Goal: Find specific page/section: Find specific page/section

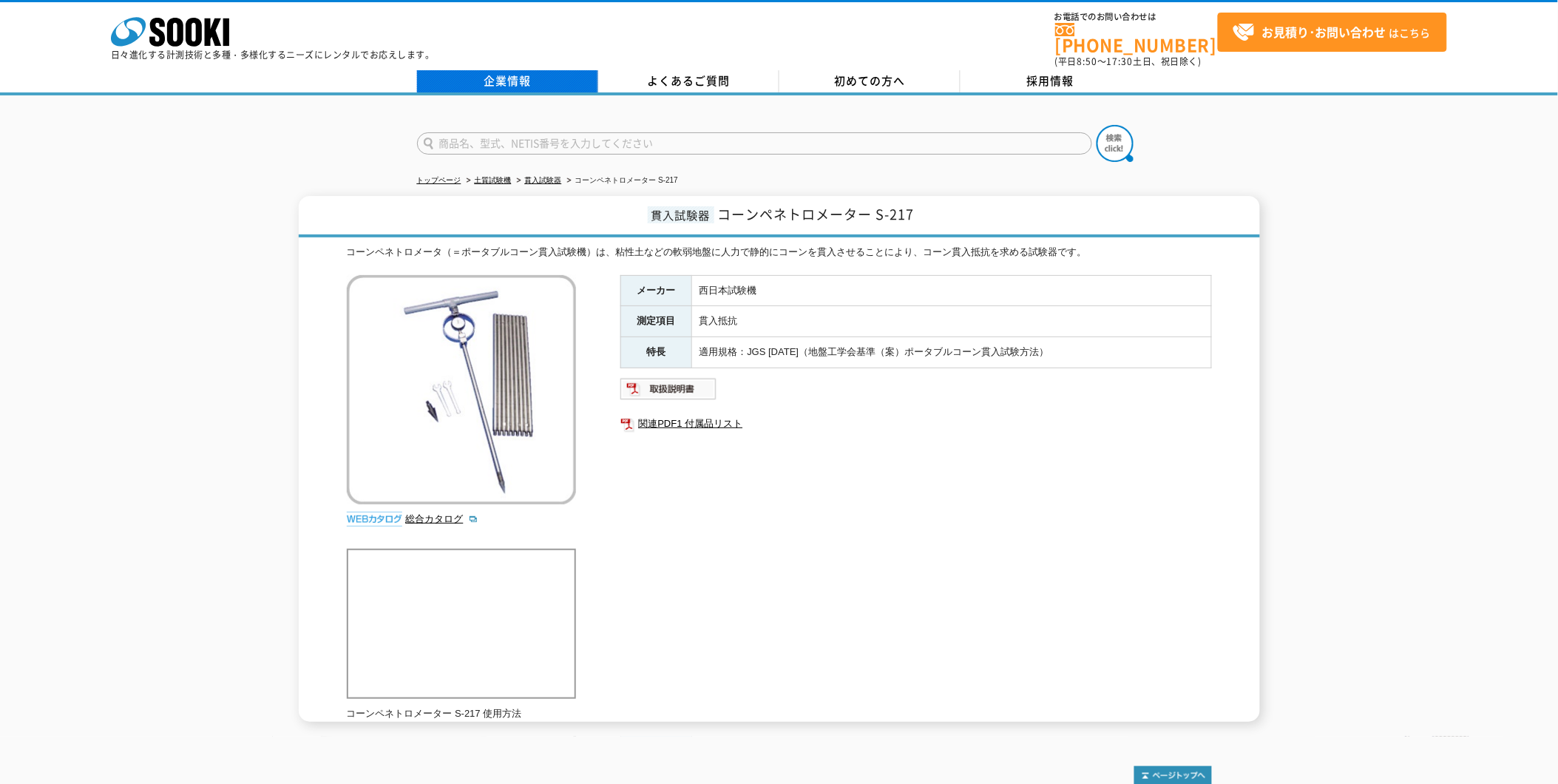
click at [493, 70] on link "企業情報" at bounding box center [508, 81] width 181 height 23
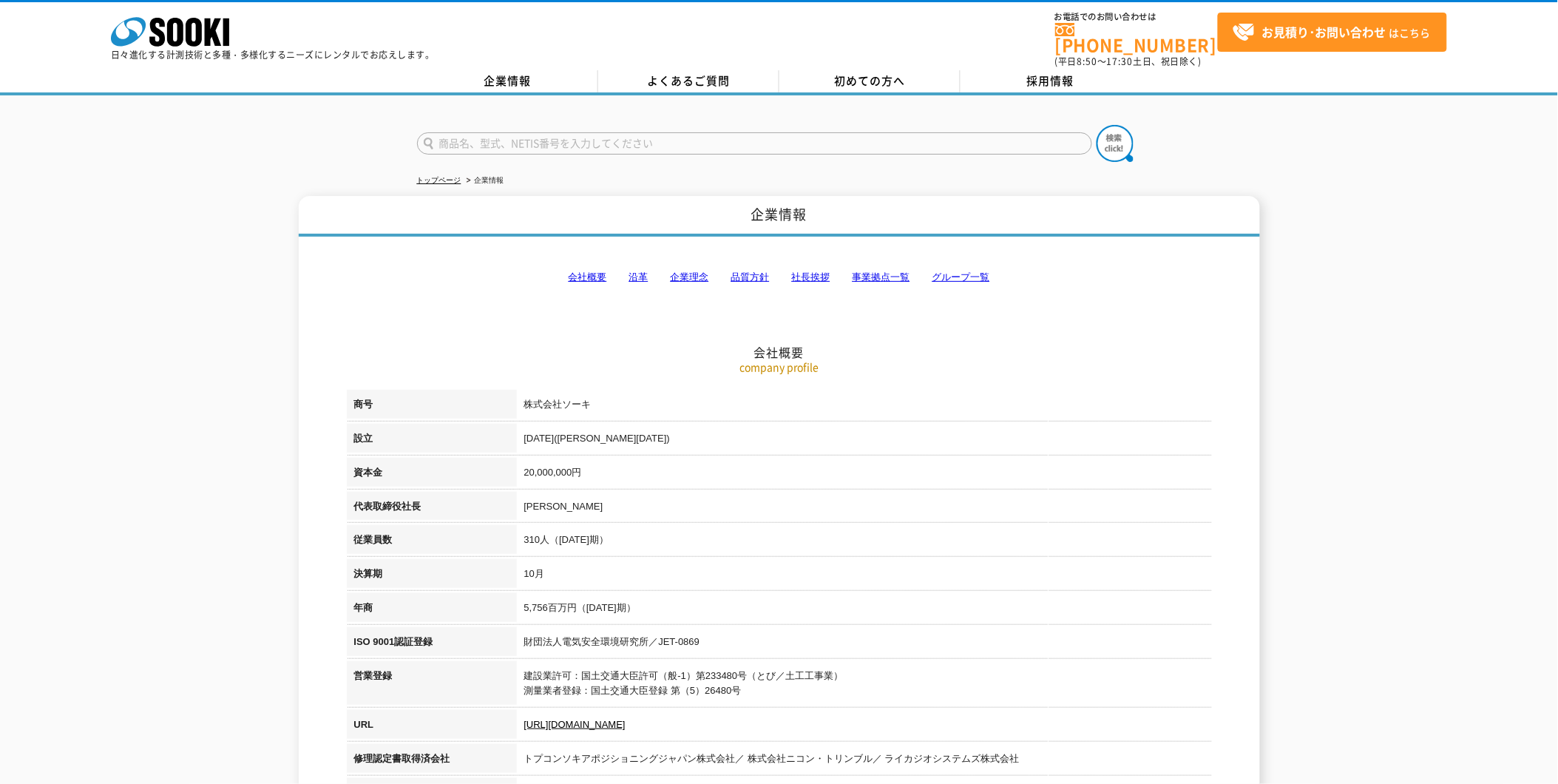
click at [597, 271] on link "会社概要" at bounding box center [588, 276] width 38 height 11
click at [176, 42] on icon at bounding box center [175, 31] width 17 height 29
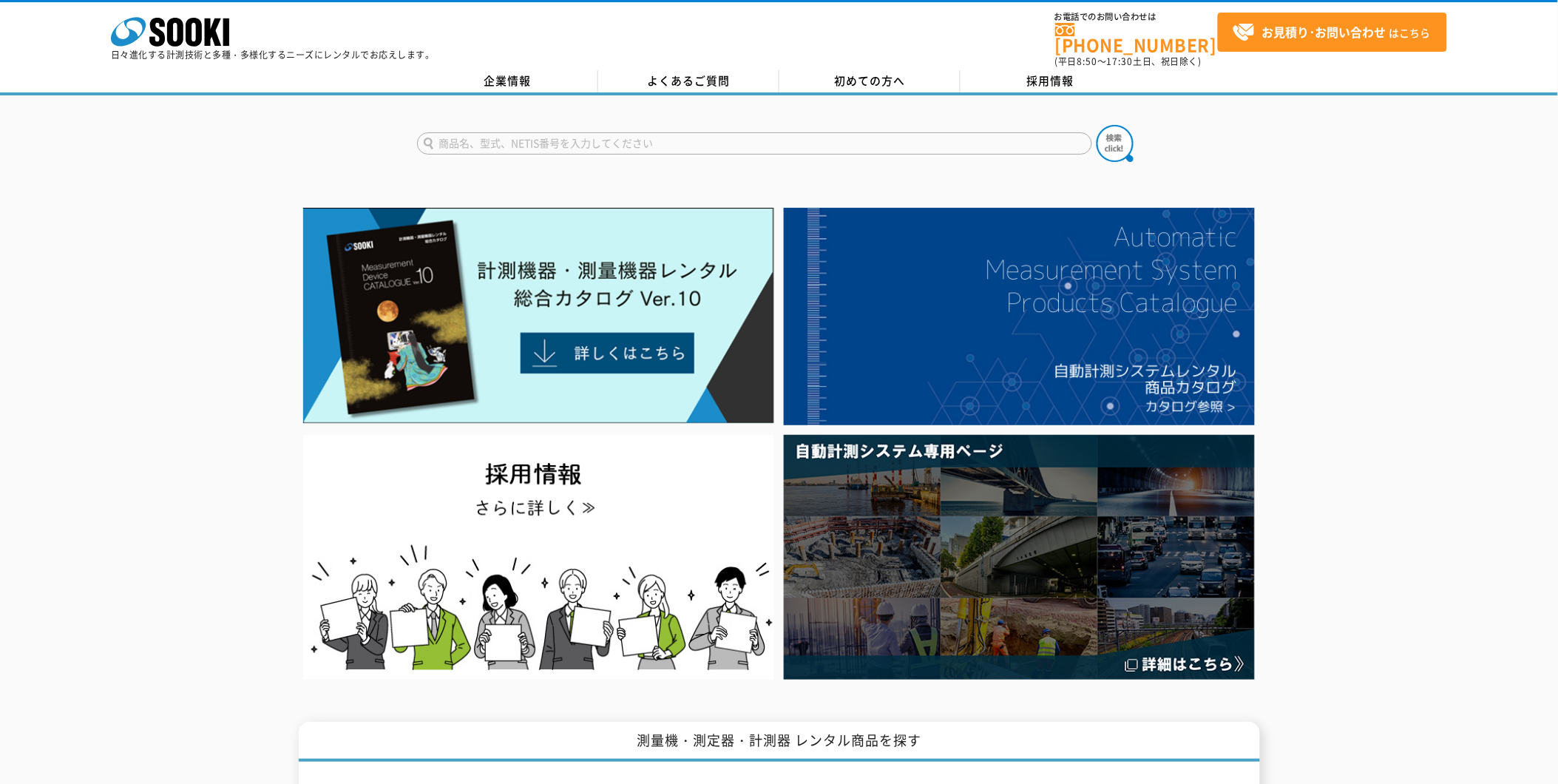
click at [755, 133] on input "text" at bounding box center [755, 144] width 675 height 23
type input "ｋ"
type input "k"
click at [1106, 130] on img at bounding box center [1116, 144] width 37 height 37
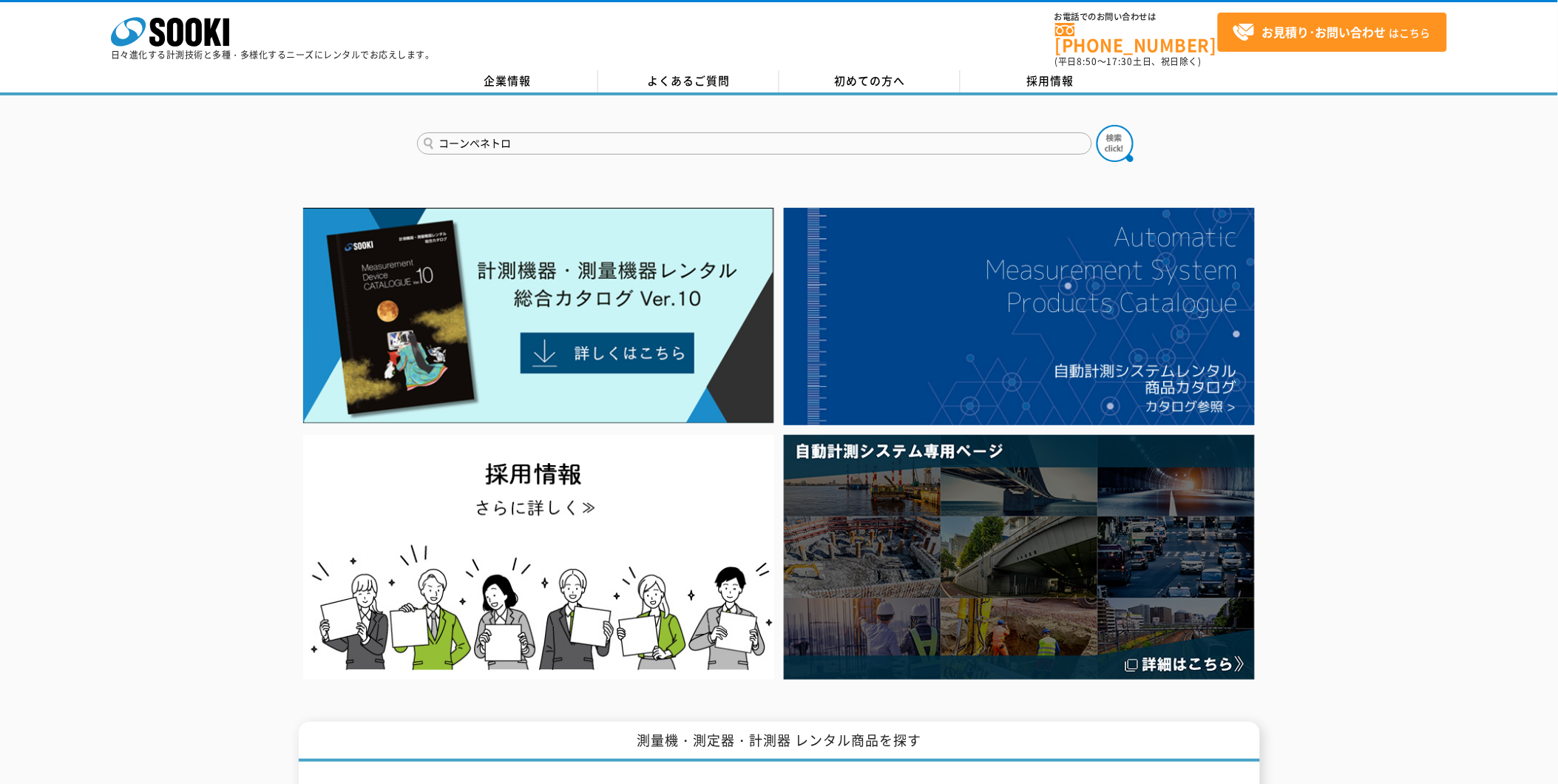
click at [537, 133] on input "コーンペネトロ" at bounding box center [755, 144] width 675 height 23
type input "コーンペネトロメーター"
click at [1121, 128] on img at bounding box center [1116, 144] width 37 height 37
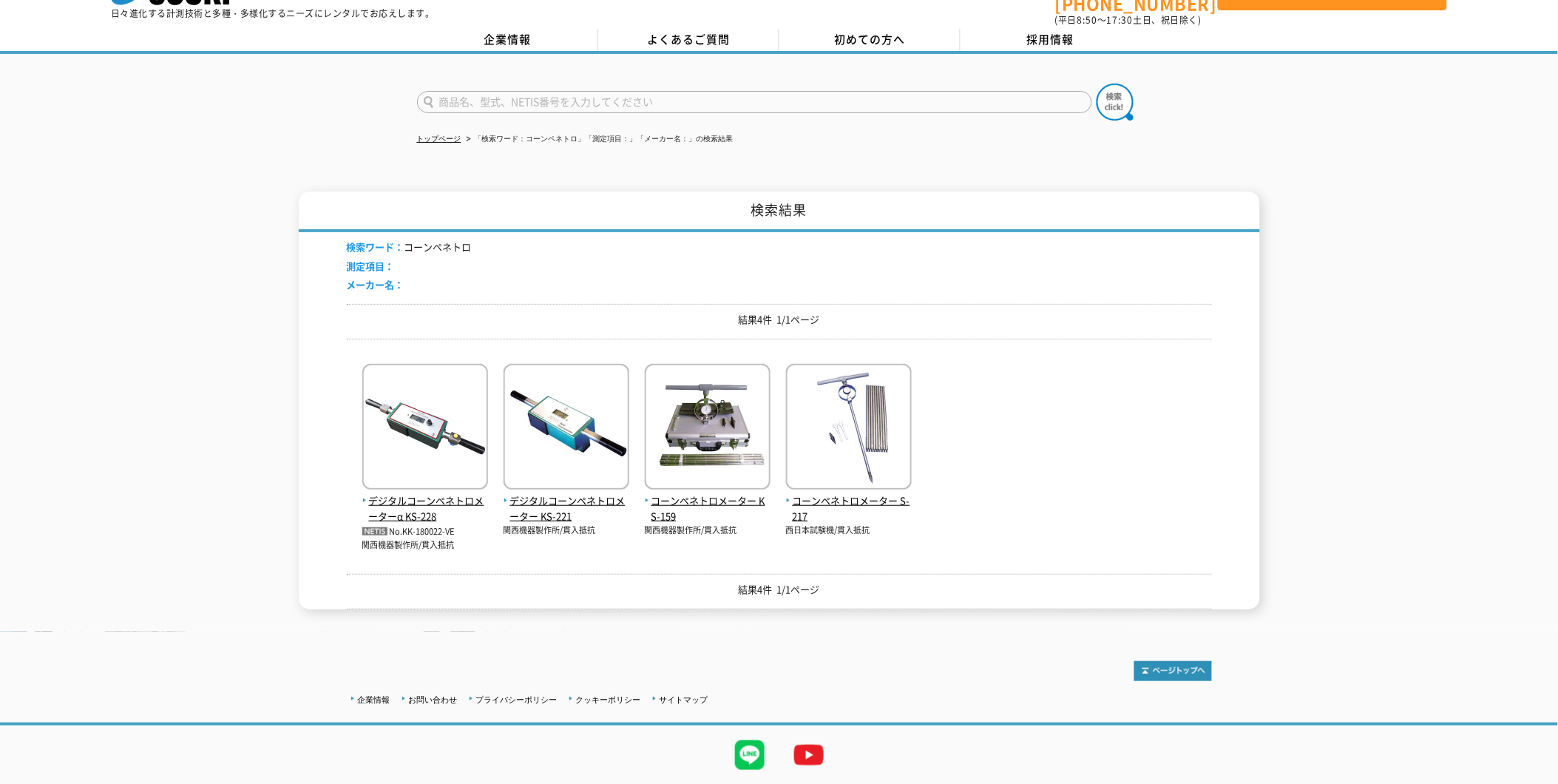
scroll to position [72, 0]
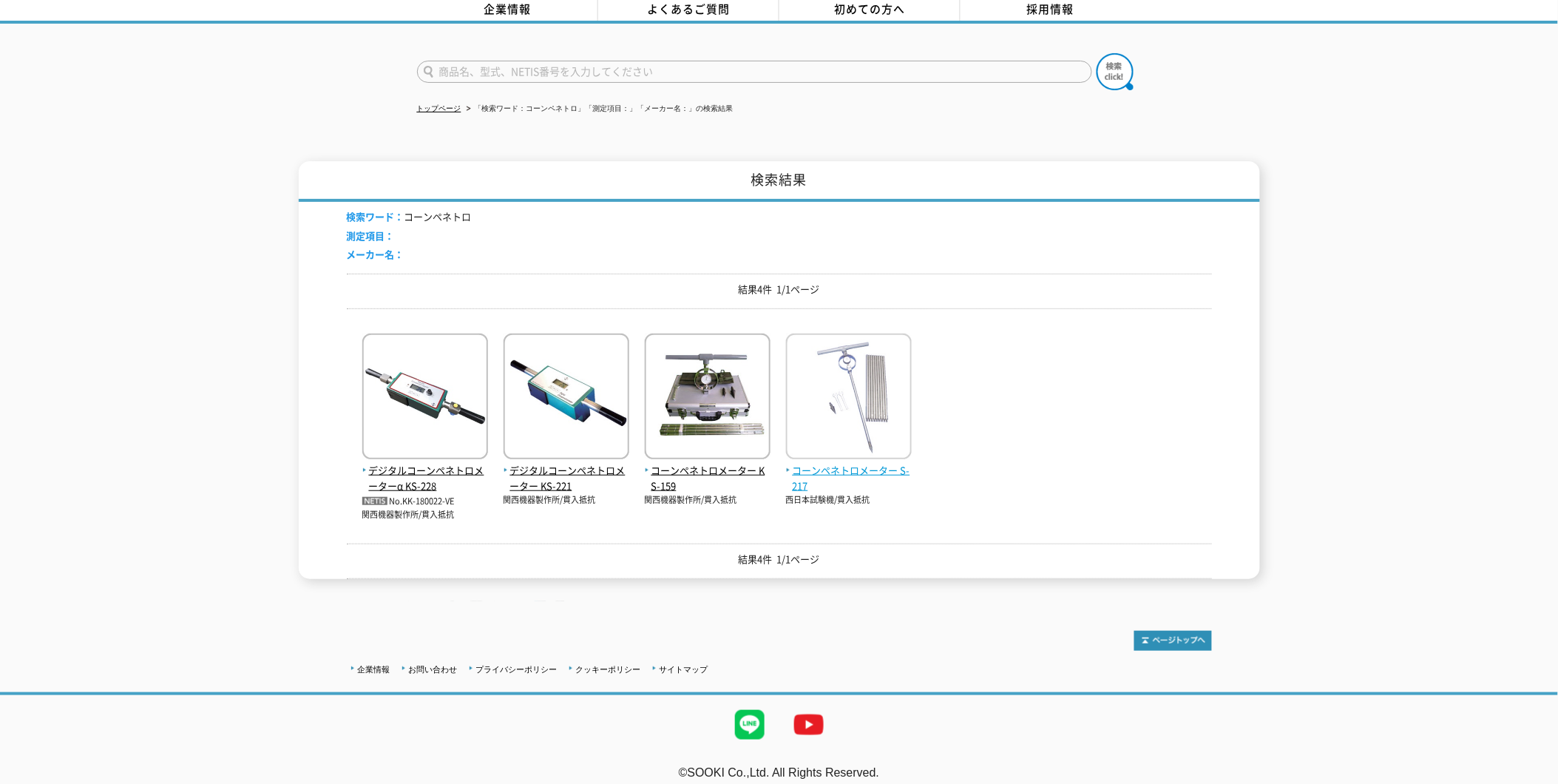
click at [814, 439] on img at bounding box center [849, 398] width 126 height 130
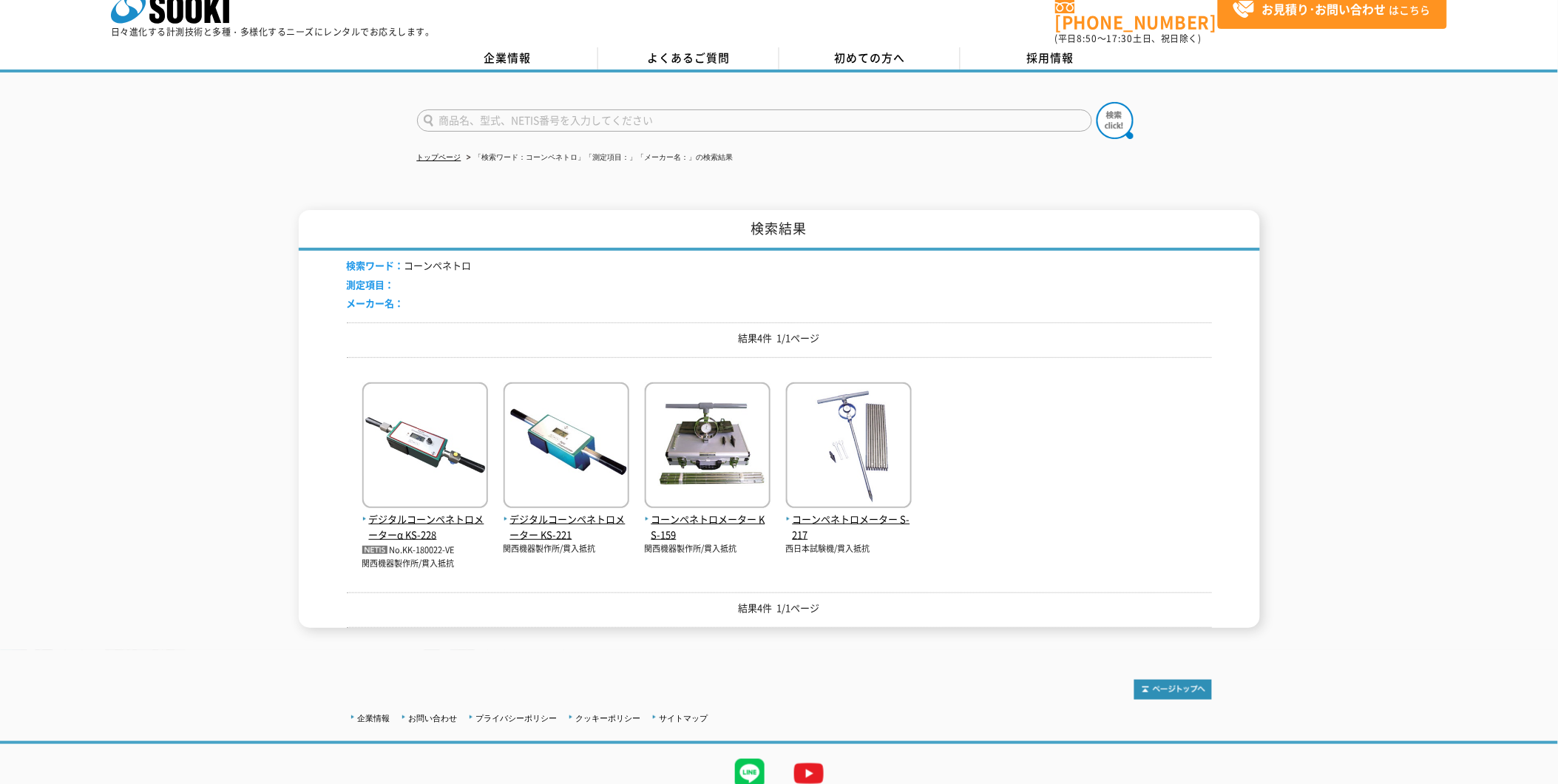
scroll to position [0, 0]
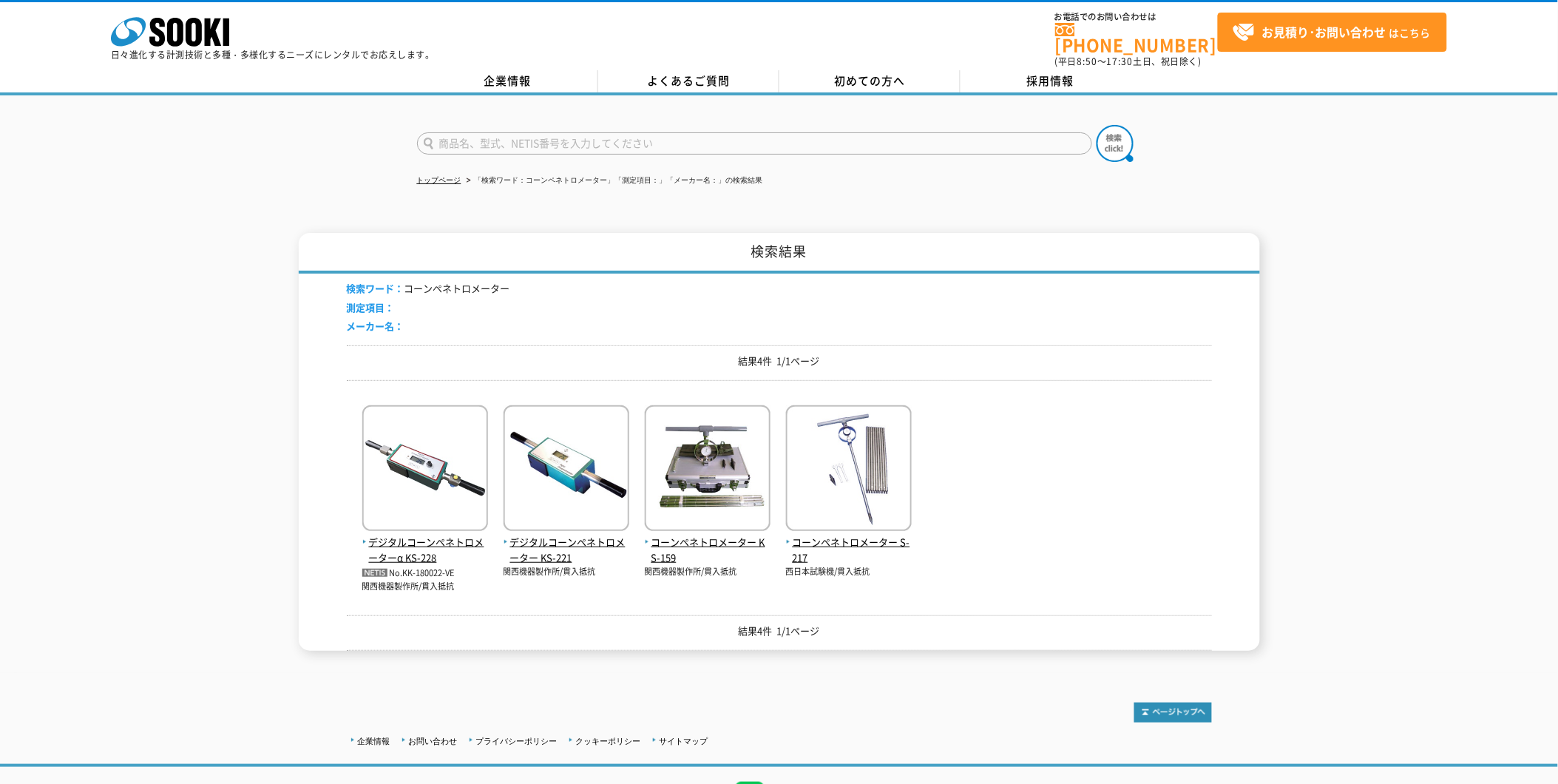
click at [777, 133] on input "text" at bounding box center [755, 144] width 675 height 23
type input "トラック"
click at [1120, 135] on img at bounding box center [1116, 144] width 37 height 37
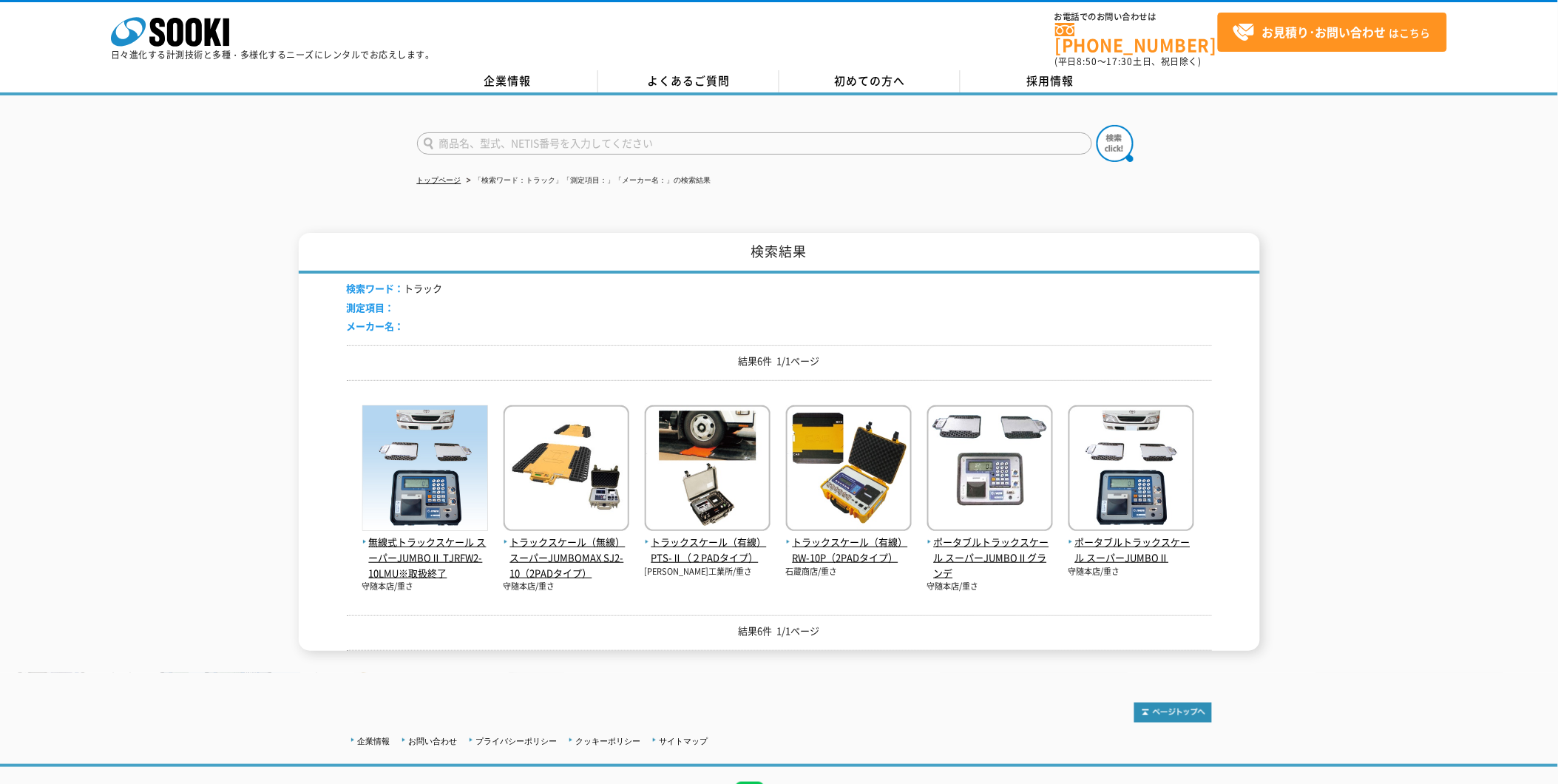
click at [520, 133] on input "text" at bounding box center [755, 144] width 675 height 23
type input "トラックスケール"
click at [1124, 128] on img at bounding box center [1116, 144] width 37 height 37
click at [180, 358] on div "検索結果 検索ワード： トラックスケール 測定項目： メーカー名： 結果6件 1/1ページ 無線式トラックスケール スーパーJUMBOⅡ TJRFW2-10L…" at bounding box center [779, 442] width 1558 height 418
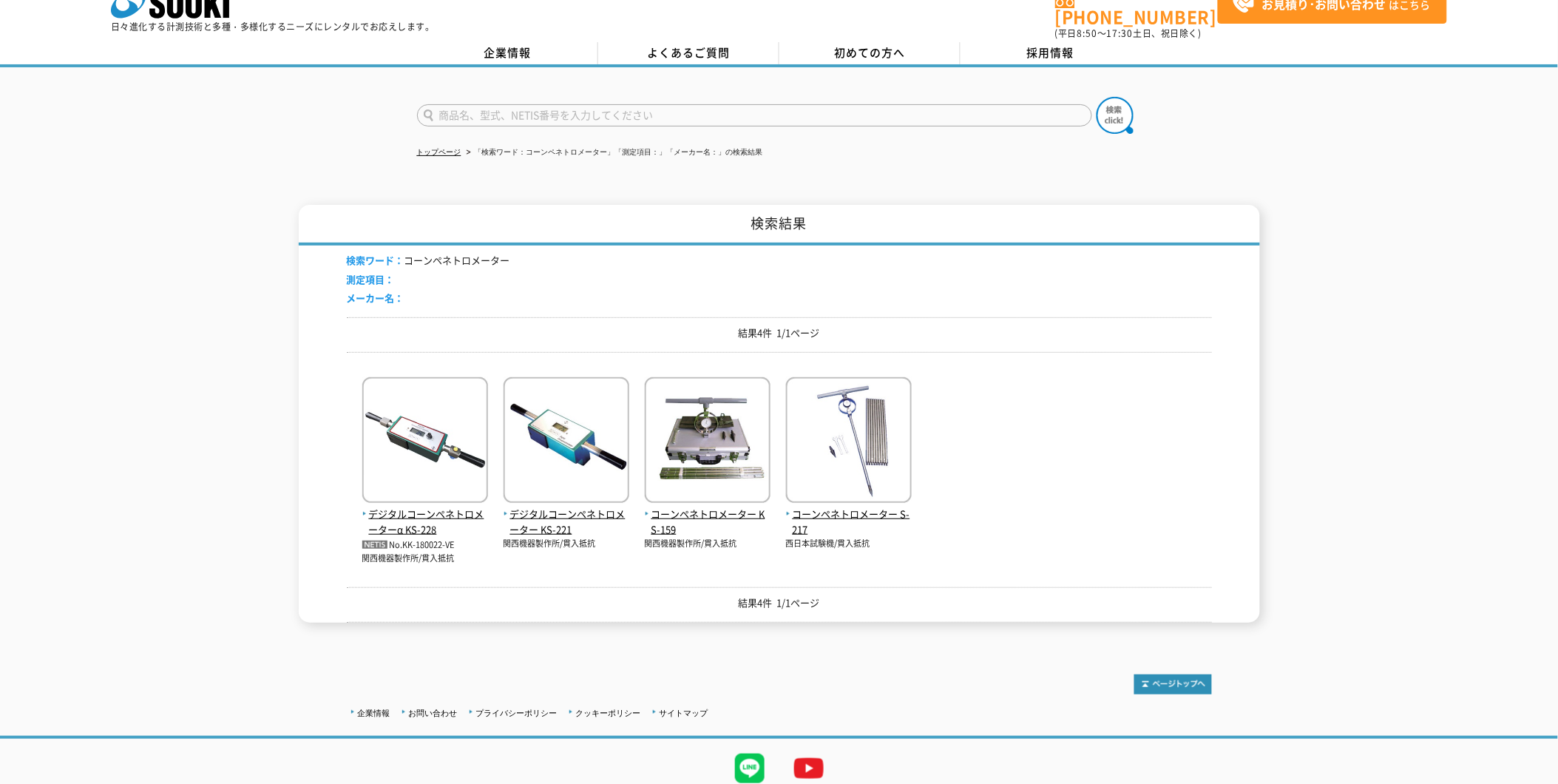
scroll to position [72, 0]
